Goal: Transaction & Acquisition: Obtain resource

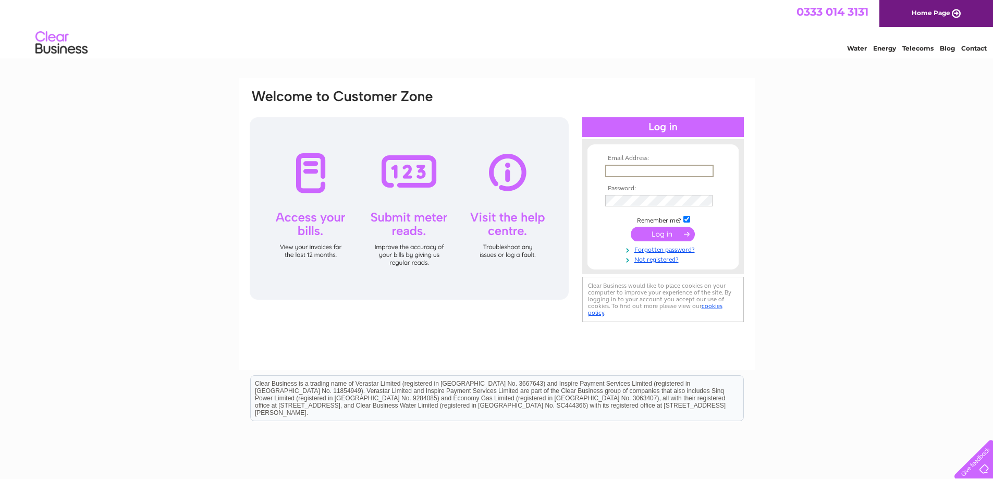
type input "clm@cotswoldlivestockmarketing.uk"
click at [850, 280] on div "Email Address: clm@cotswoldlivestockmarketing.uk Password:" at bounding box center [496, 313] width 993 height 470
click at [665, 230] on input "submit" at bounding box center [663, 233] width 64 height 15
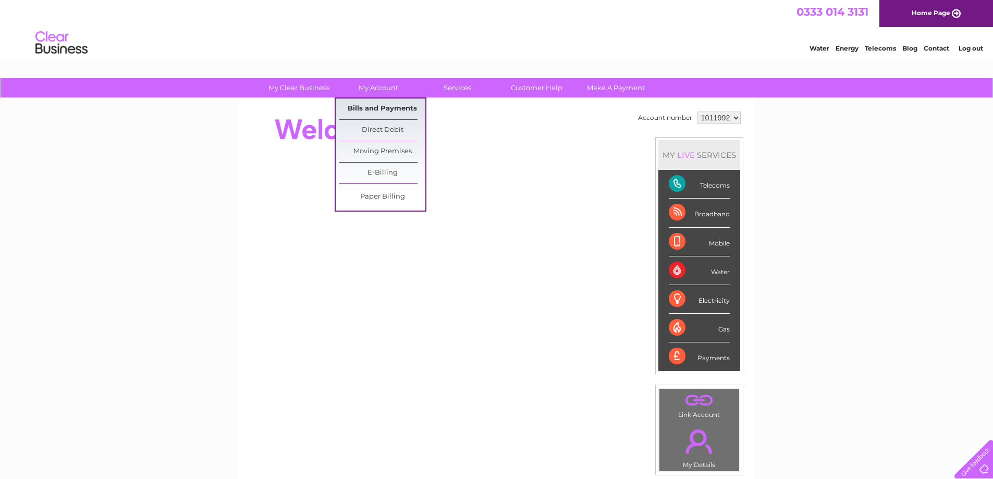
click at [386, 107] on link "Bills and Payments" at bounding box center [382, 109] width 86 height 21
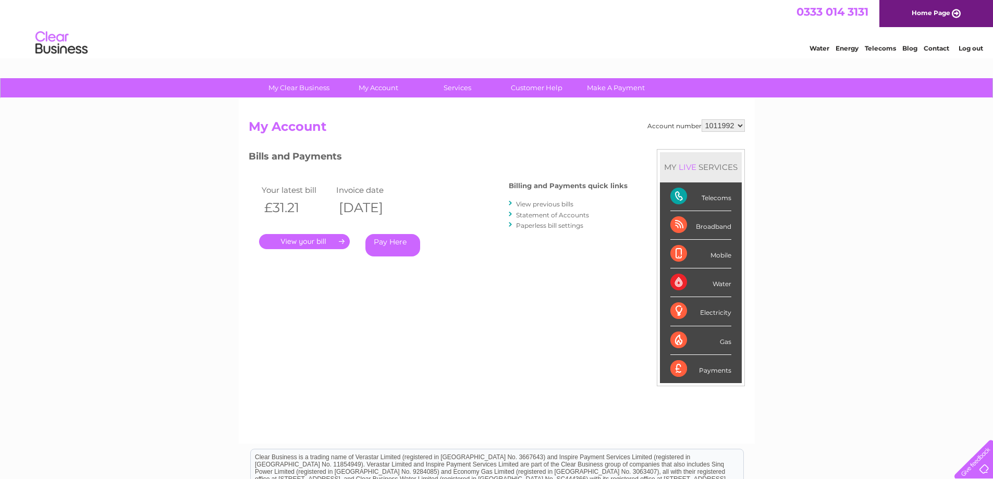
click at [550, 204] on link "View previous bills" at bounding box center [544, 204] width 57 height 8
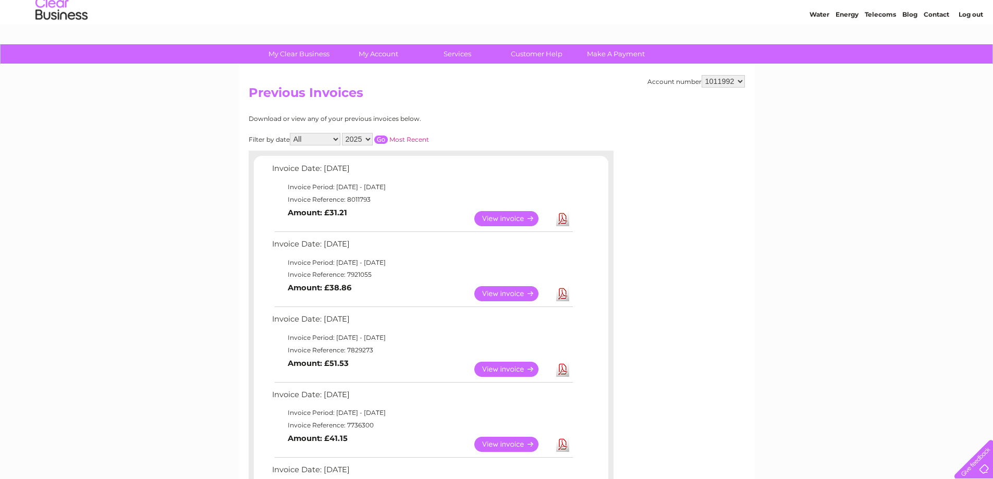
scroll to position [52, 0]
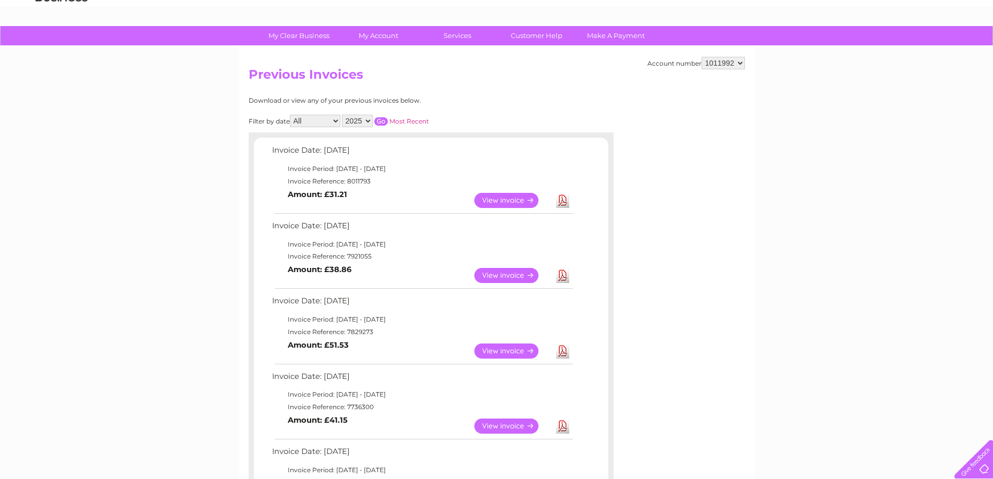
click at [496, 275] on link "View" at bounding box center [512, 275] width 77 height 15
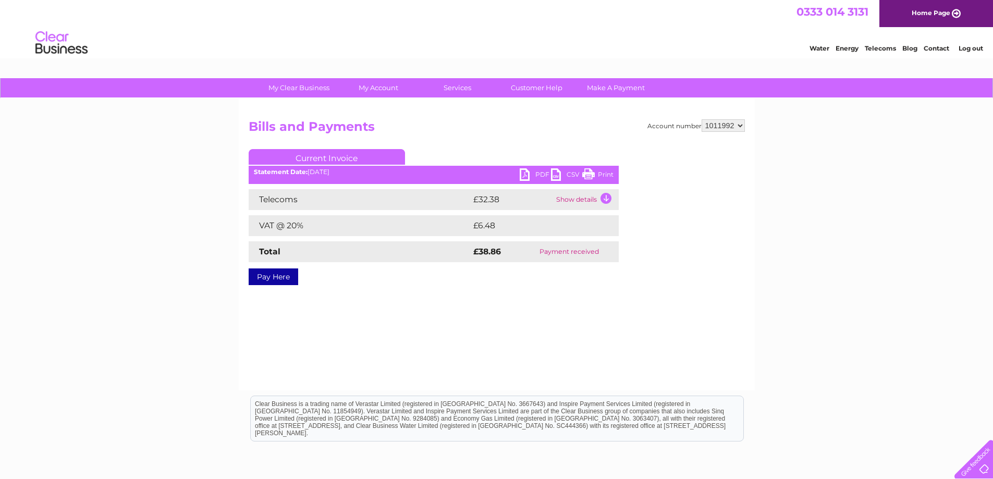
click at [538, 175] on link "PDF" at bounding box center [535, 175] width 31 height 15
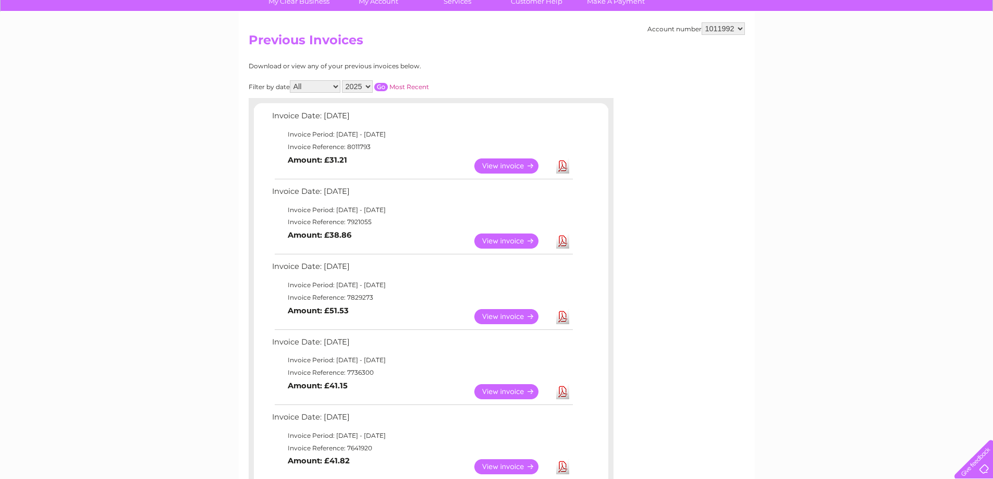
scroll to position [104, 0]
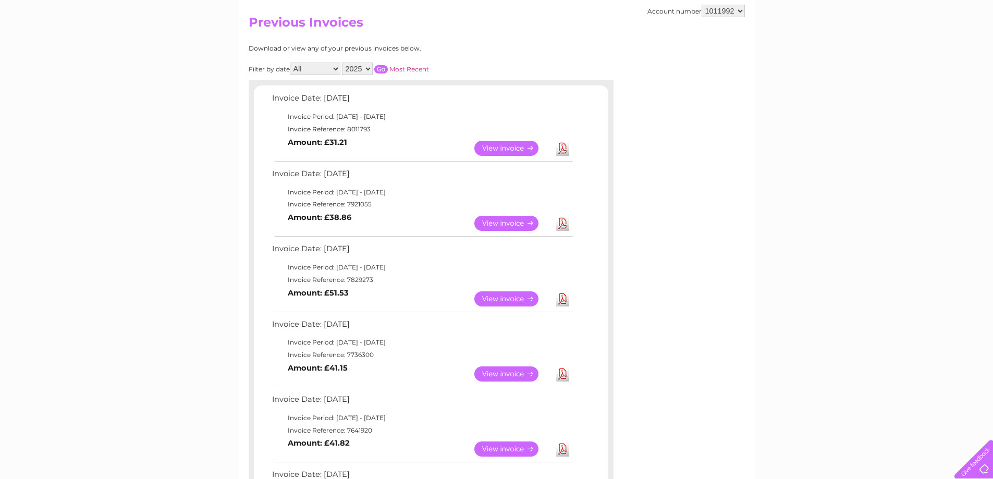
click at [564, 224] on link "Download" at bounding box center [562, 223] width 13 height 15
click at [559, 220] on link "Download" at bounding box center [562, 223] width 13 height 15
click at [562, 300] on link "Download" at bounding box center [562, 298] width 13 height 15
click at [563, 225] on link "Download" at bounding box center [562, 223] width 13 height 15
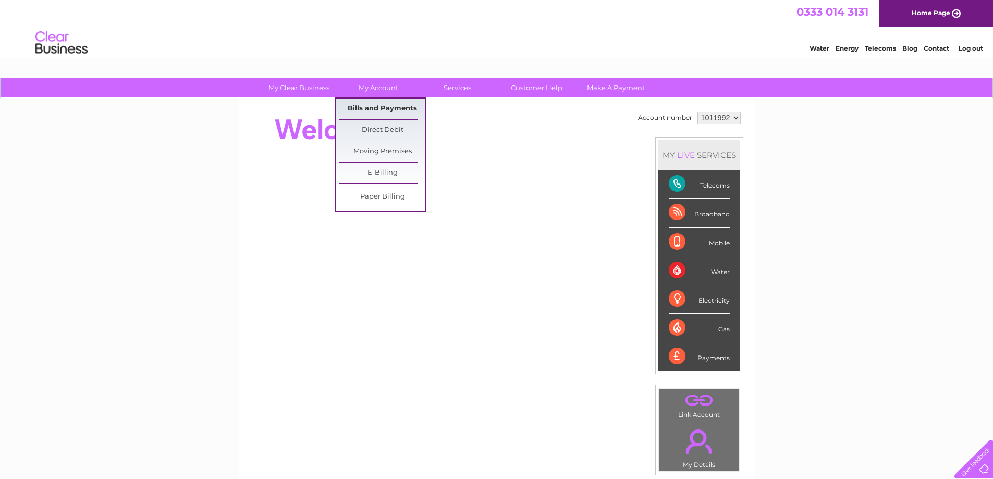
click at [383, 106] on link "Bills and Payments" at bounding box center [382, 109] width 86 height 21
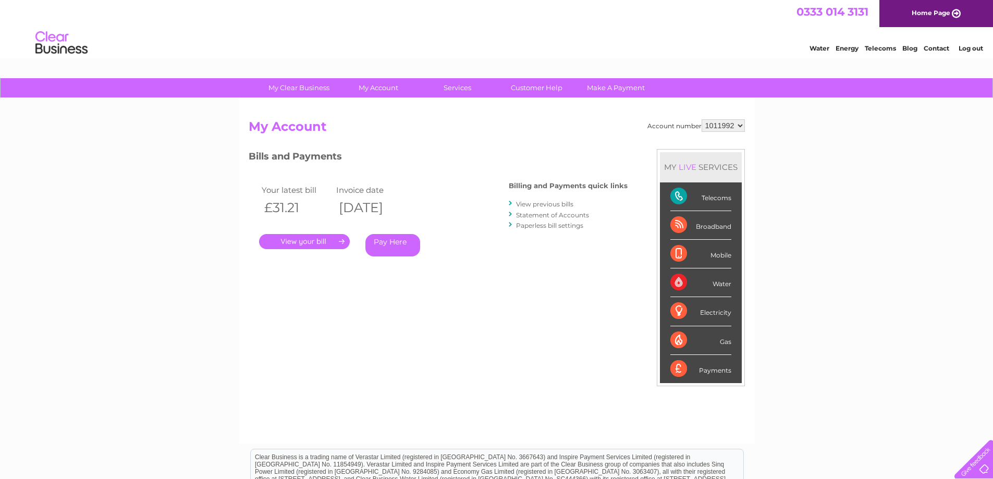
click at [318, 239] on link "." at bounding box center [304, 241] width 91 height 15
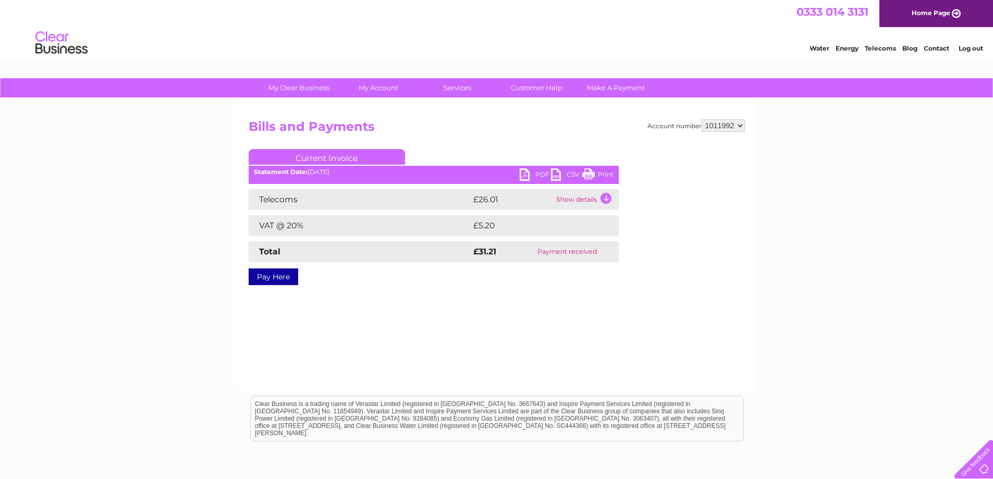
click at [526, 173] on link "PDF" at bounding box center [535, 175] width 31 height 15
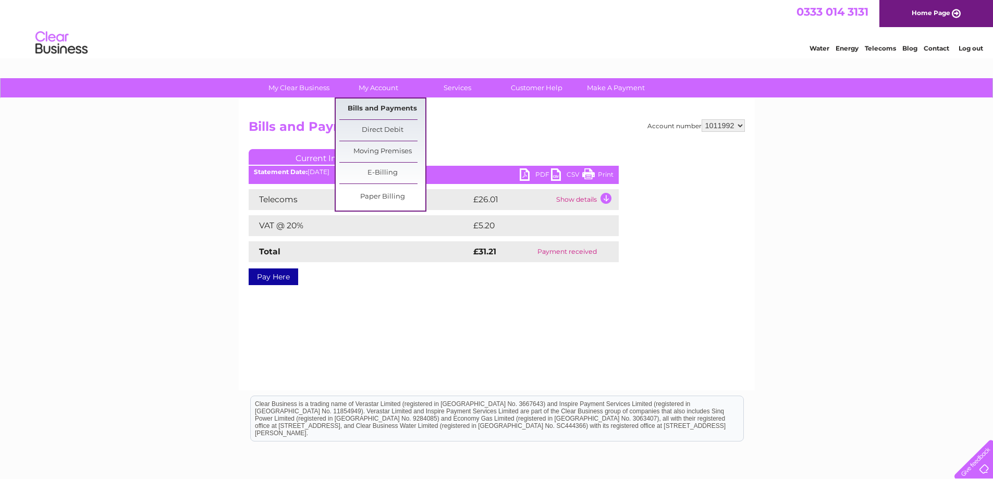
click at [392, 108] on link "Bills and Payments" at bounding box center [382, 109] width 86 height 21
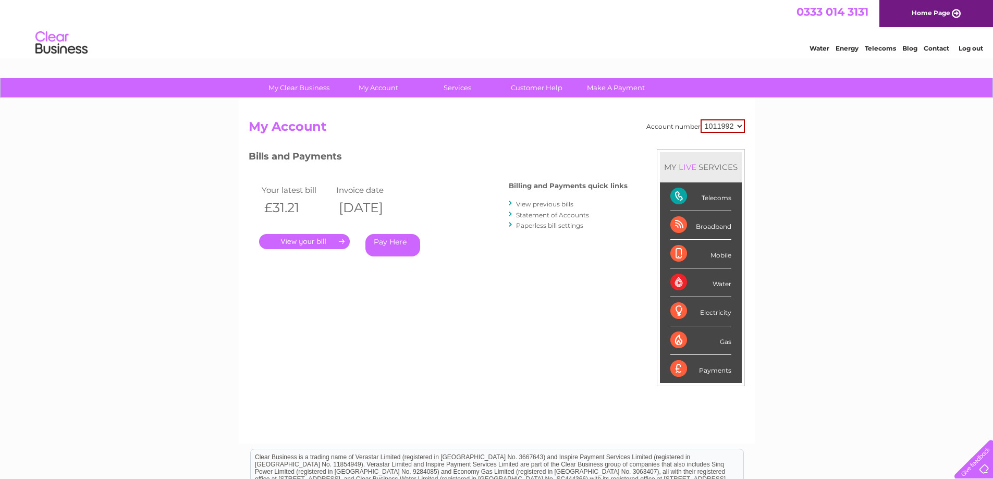
click at [544, 204] on link "View previous bills" at bounding box center [544, 204] width 57 height 8
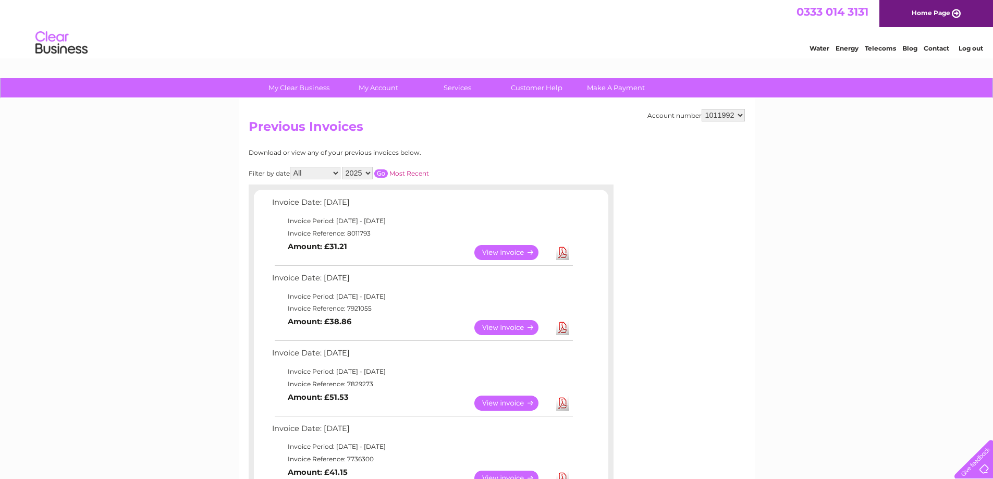
click at [908, 48] on link "Blog" at bounding box center [909, 48] width 15 height 8
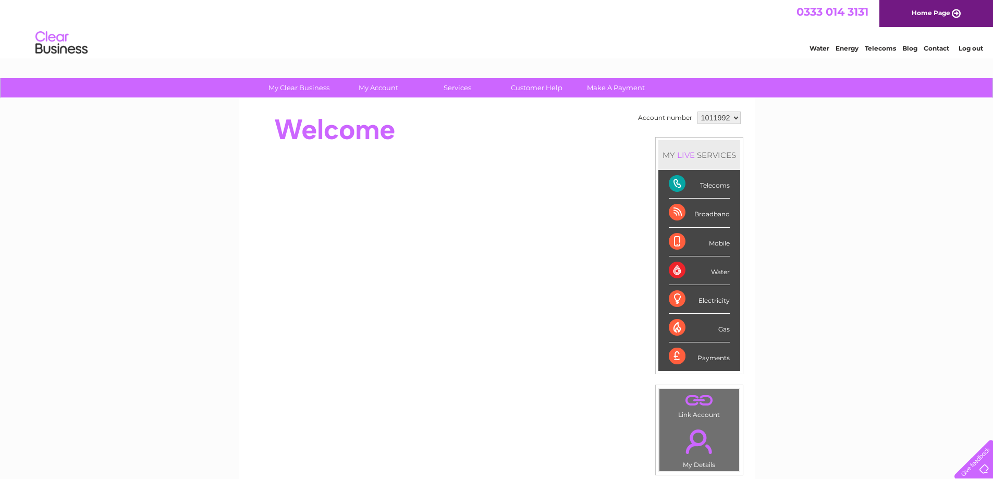
click at [970, 50] on link "Log out" at bounding box center [971, 48] width 24 height 8
